Goal: Find specific page/section: Find specific page/section

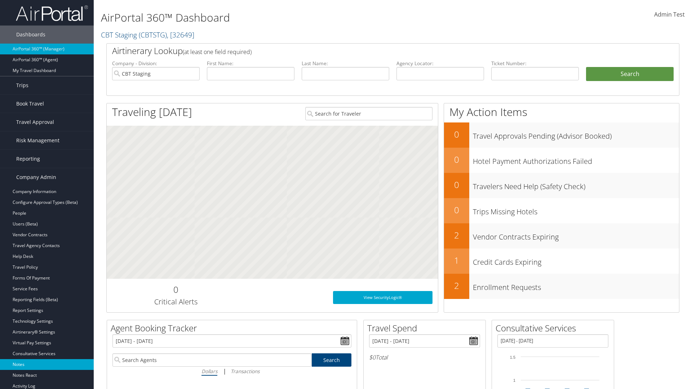
click at [47, 365] on link "Notes" at bounding box center [47, 364] width 94 height 11
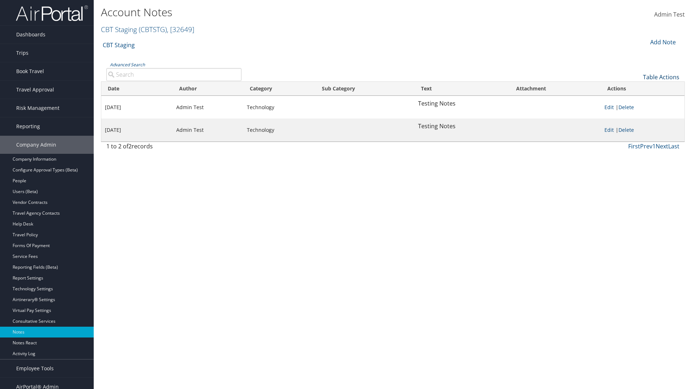
click at [661, 77] on link "Table Actions" at bounding box center [661, 77] width 36 height 8
click at [637, 89] on link "Date" at bounding box center [636, 89] width 95 height 12
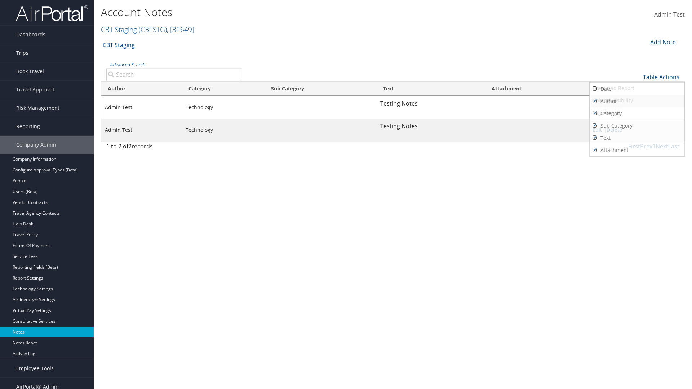
click at [637, 101] on link "Author" at bounding box center [636, 101] width 95 height 12
click at [637, 113] on link "Category" at bounding box center [636, 113] width 95 height 12
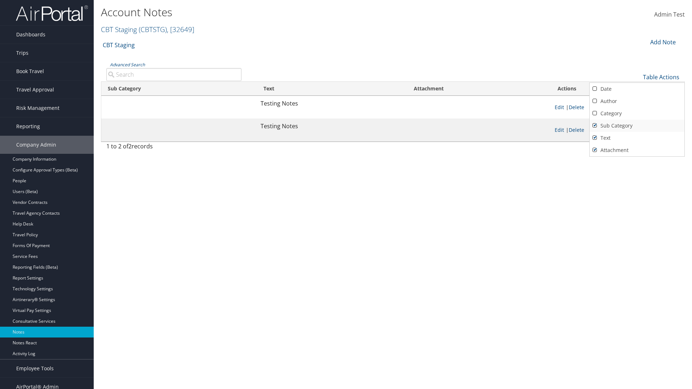
click at [637, 125] on link "Sub Category" at bounding box center [636, 126] width 95 height 12
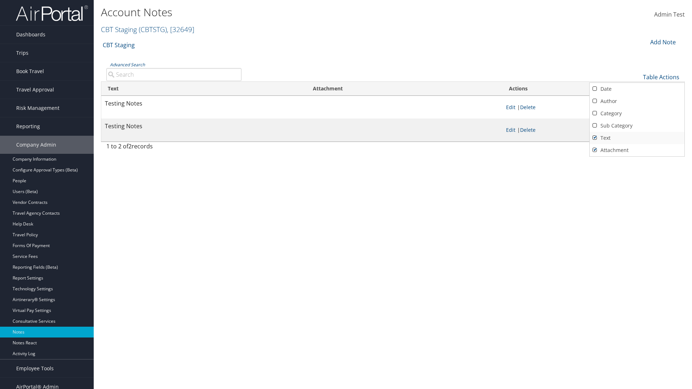
click at [637, 138] on link "Text" at bounding box center [636, 138] width 95 height 12
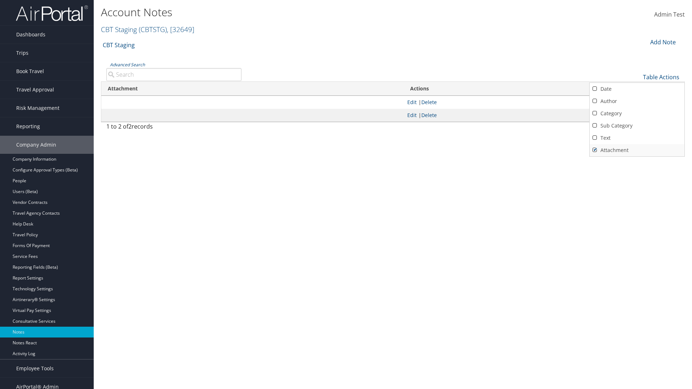
click at [637, 150] on link "Attachment" at bounding box center [636, 150] width 95 height 12
click at [637, 138] on link "Text" at bounding box center [636, 138] width 95 height 12
click at [637, 125] on link "Sub Category" at bounding box center [636, 126] width 95 height 12
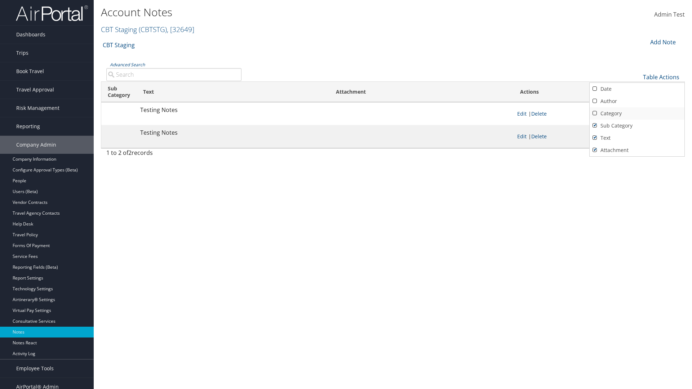
click at [637, 113] on link "Category" at bounding box center [636, 113] width 95 height 12
click at [637, 101] on link "Author" at bounding box center [636, 101] width 95 height 12
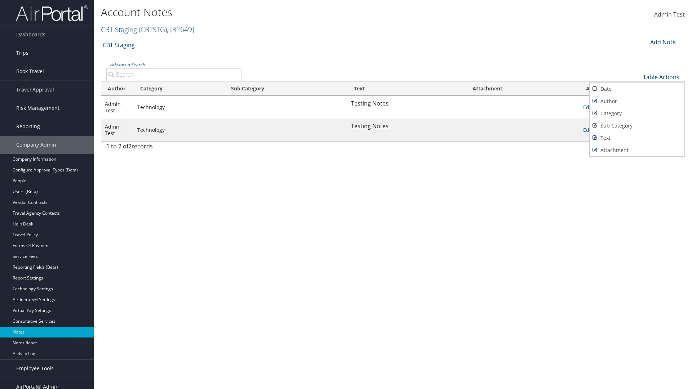
click at [637, 89] on link "Date" at bounding box center [636, 89] width 95 height 12
click at [346, 195] on div at bounding box center [346, 194] width 692 height 389
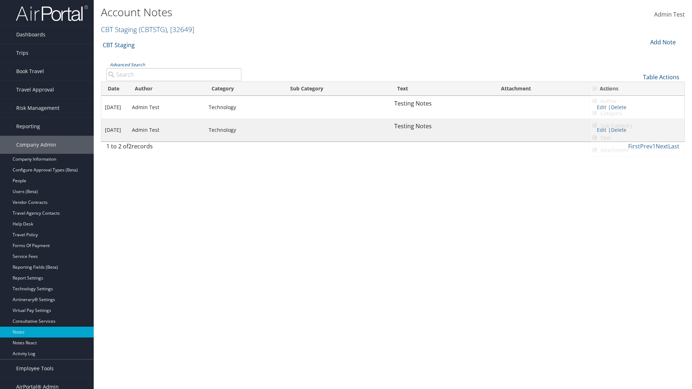
scroll to position [7, 0]
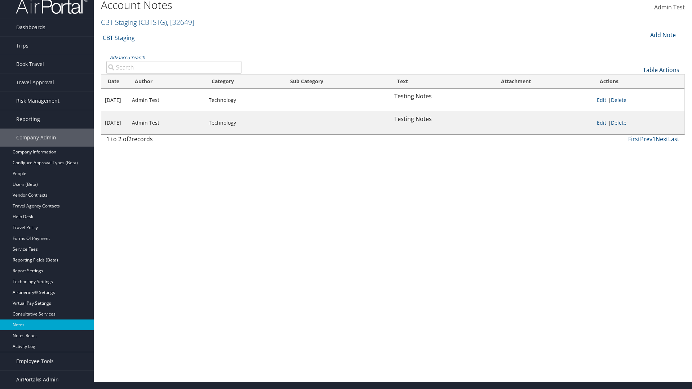
click at [661, 74] on link "Table Actions" at bounding box center [661, 70] width 36 height 8
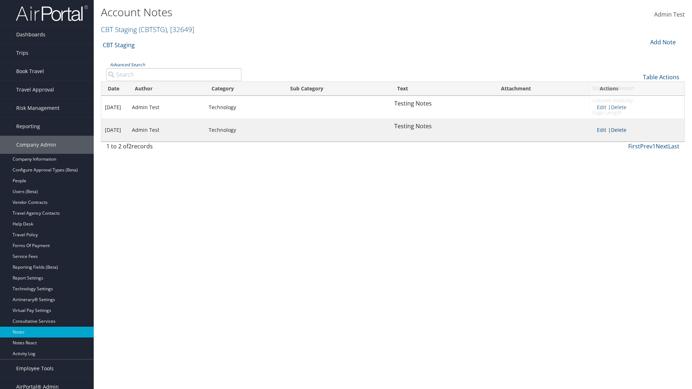
click at [637, 89] on link "10" at bounding box center [636, 89] width 95 height 12
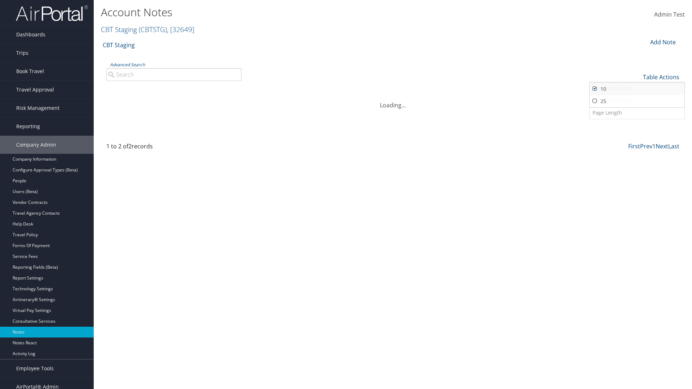
scroll to position [7, 0]
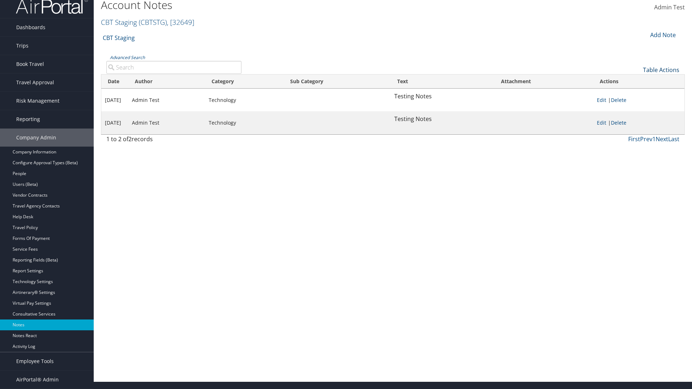
click at [661, 74] on link "Table Actions" at bounding box center [661, 70] width 36 height 8
